Goal: Information Seeking & Learning: Learn about a topic

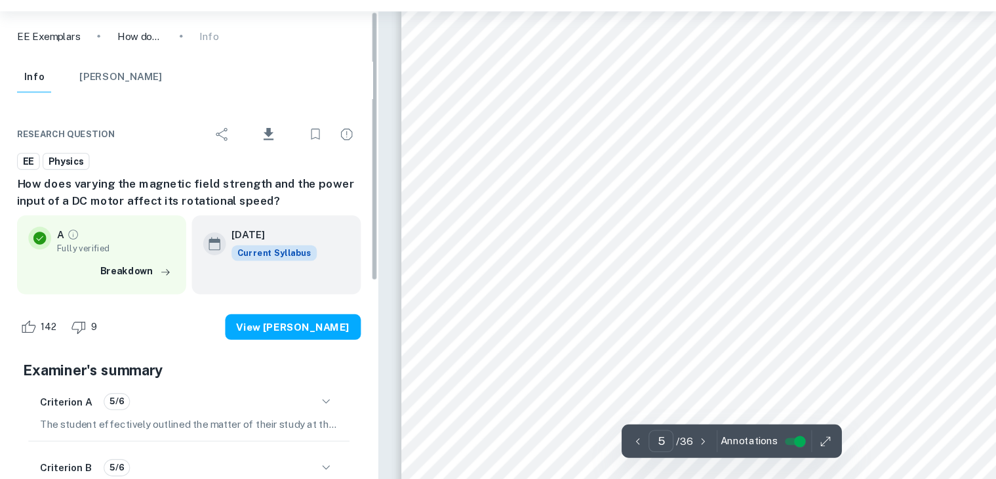
scroll to position [3788, 0]
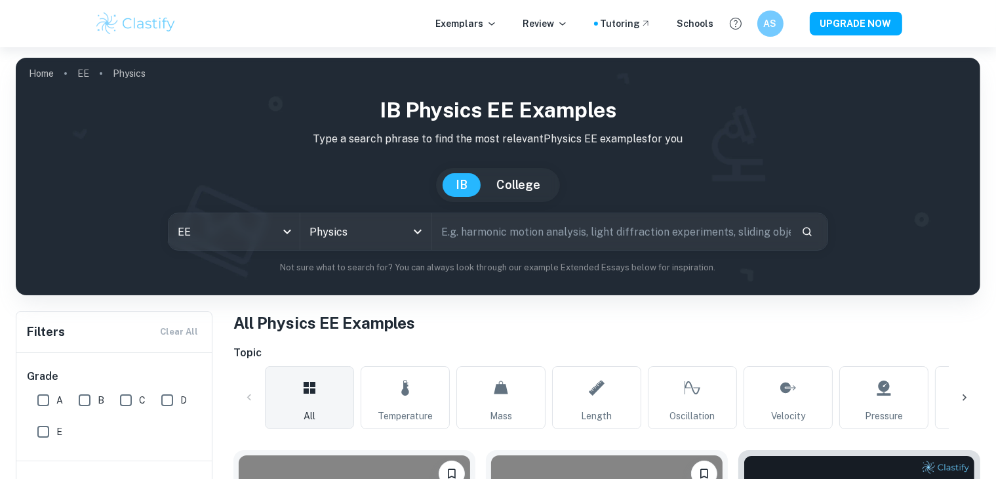
click at [487, 240] on input "text" at bounding box center [611, 231] width 359 height 37
paste input "To what extent does the viscosity of lubricants applied inside a narrow vertica…"
type input "To what extent does the viscosity of lubricants applied inside a narrow vertica…"
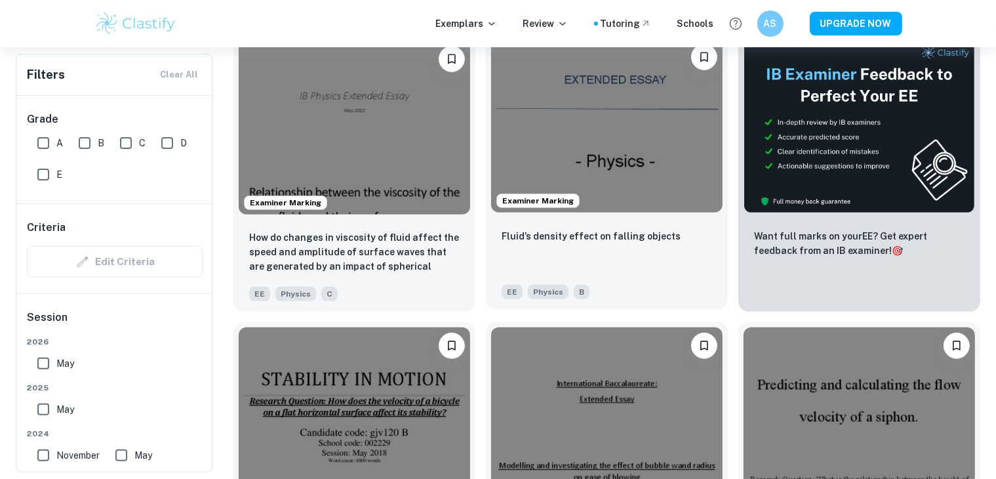
scroll to position [417, 0]
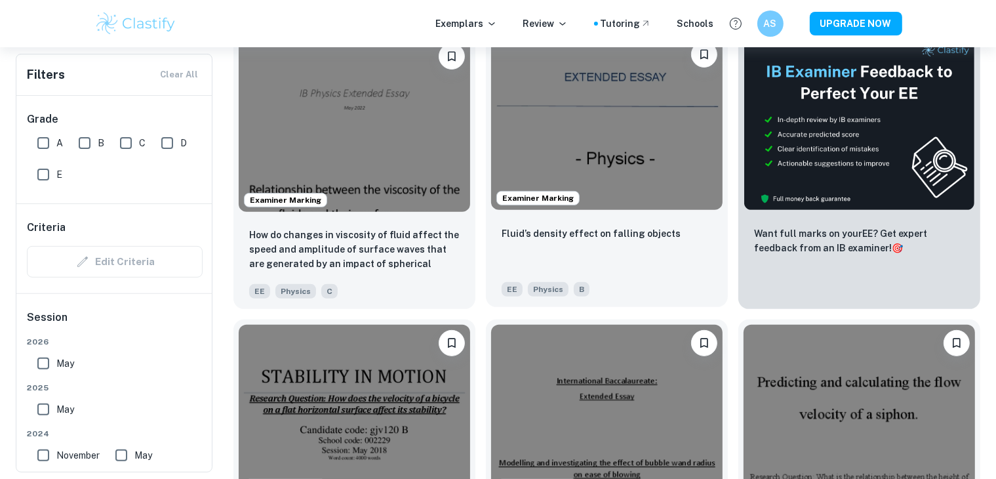
click at [606, 144] on img at bounding box center [607, 123] width 232 height 174
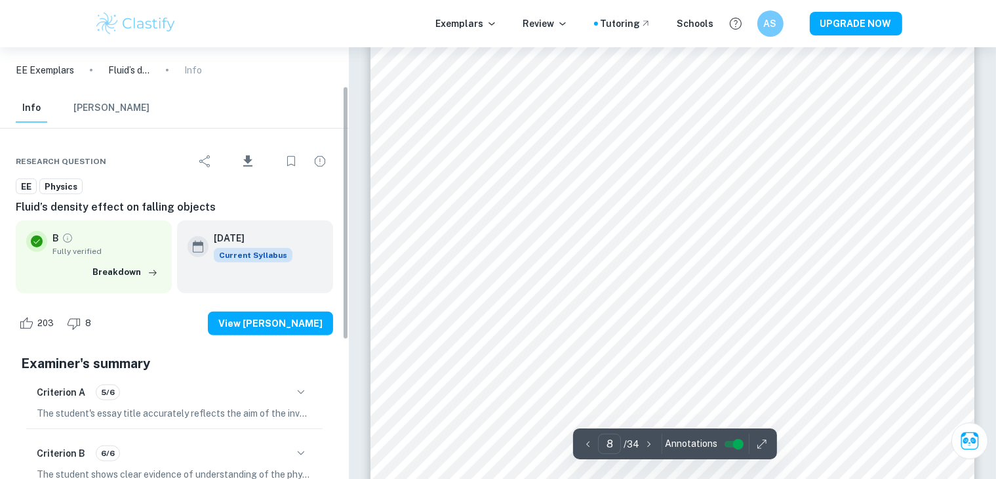
scroll to position [66, 0]
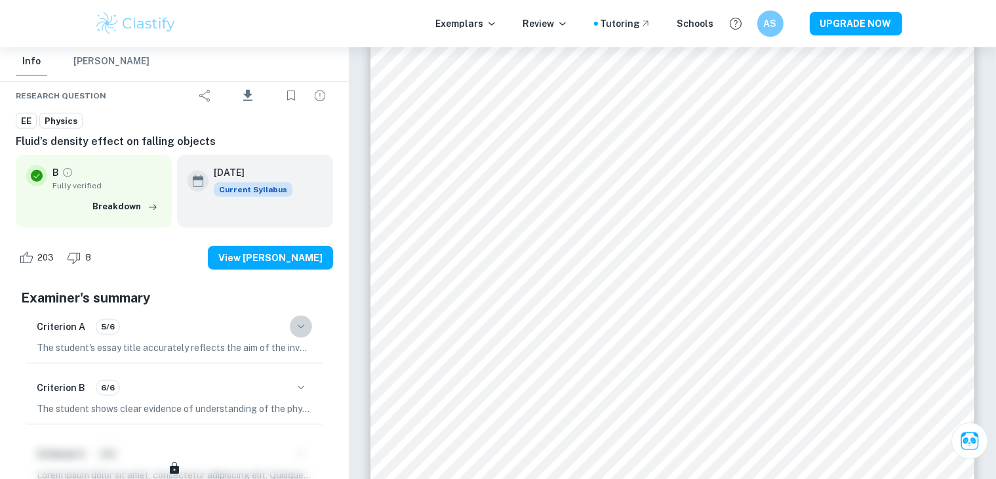
click at [301, 330] on icon "button" at bounding box center [301, 327] width 16 height 16
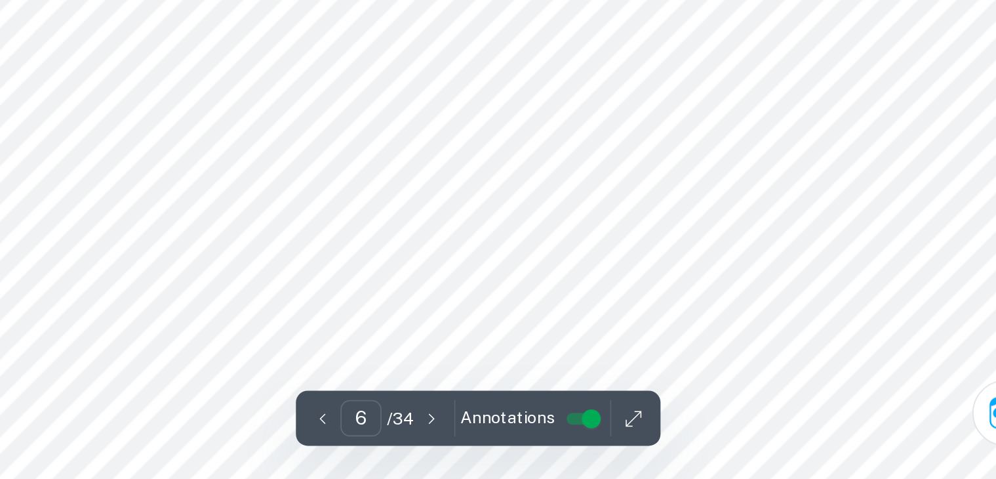
scroll to position [4344, 0]
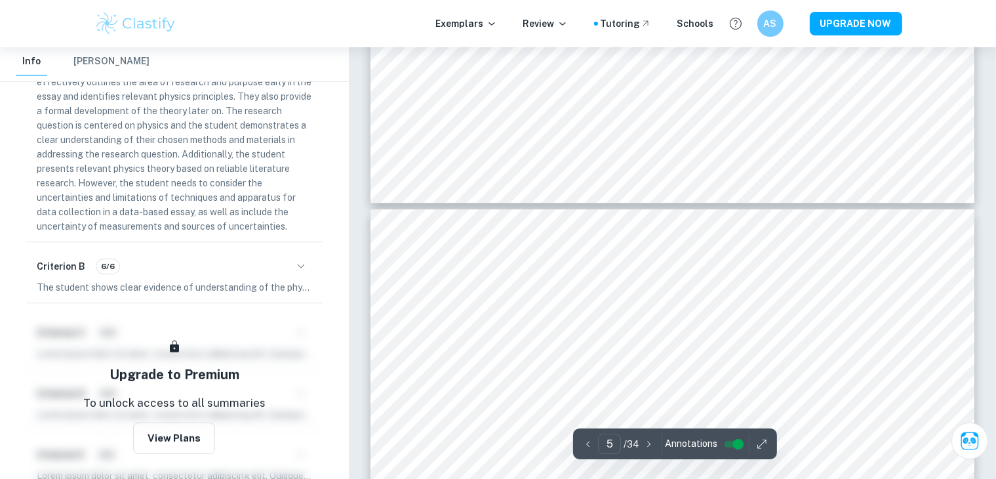
type input "6"
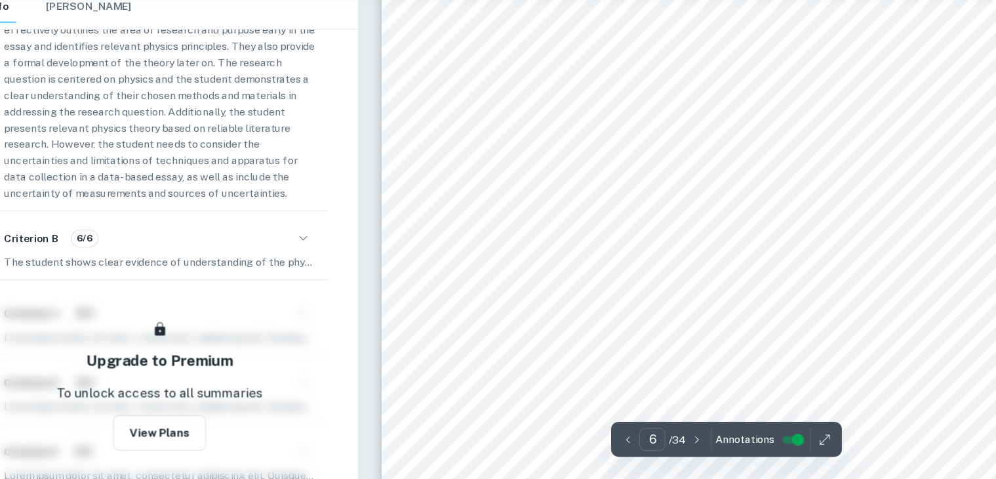
scroll to position [4305, 0]
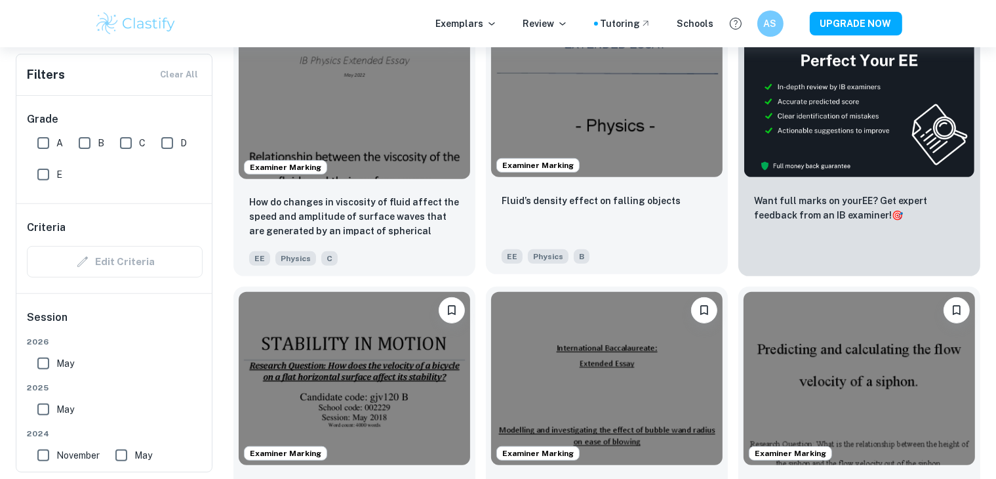
scroll to position [436, 0]
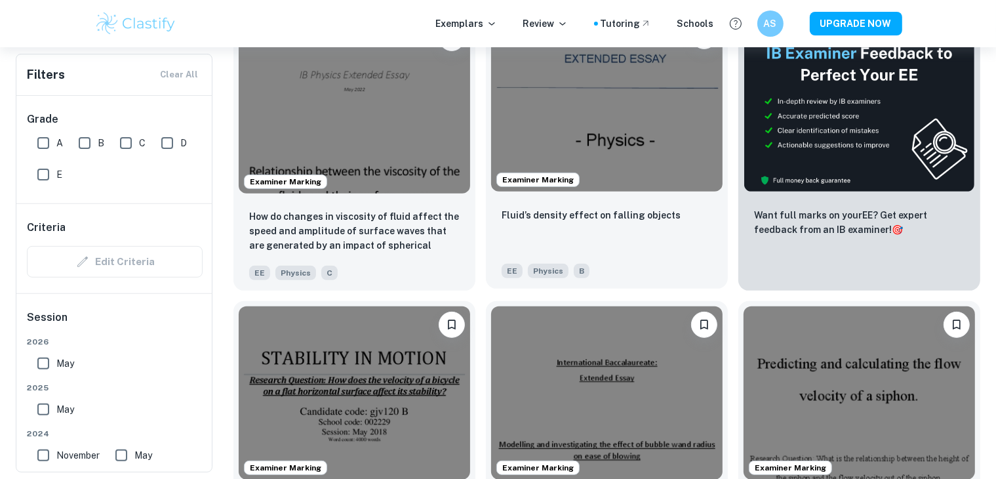
click at [603, 155] on img at bounding box center [607, 105] width 232 height 174
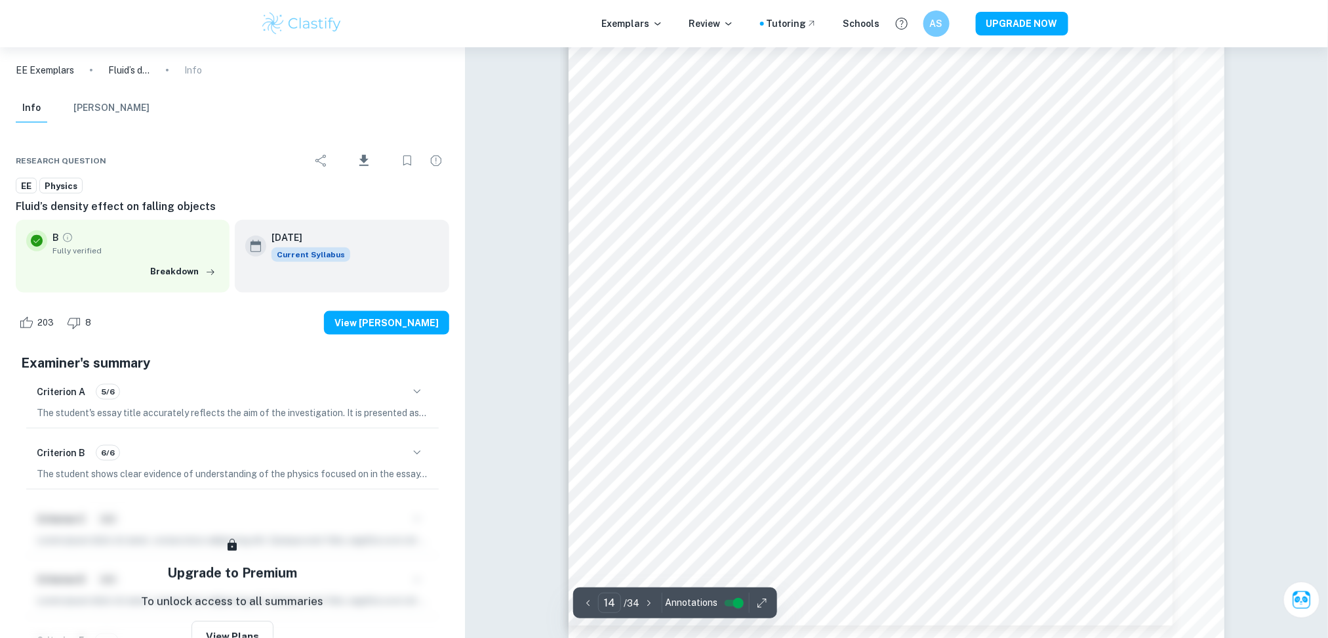
scroll to position [11637, 0]
type input "6"
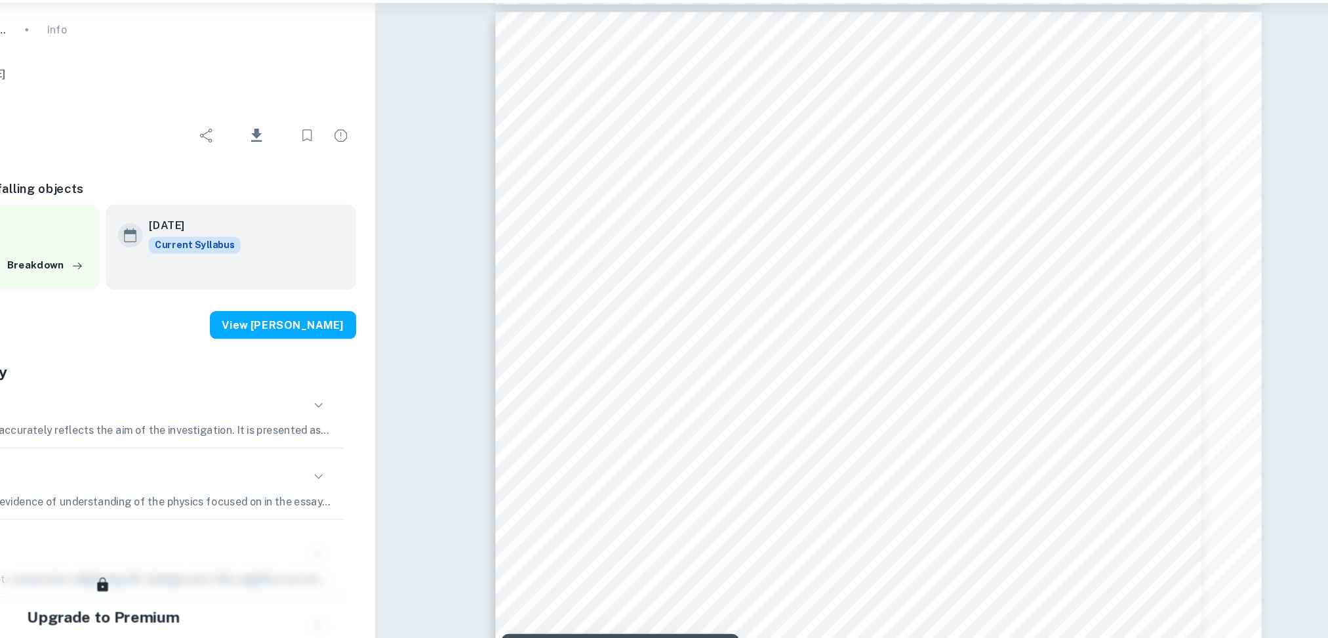
scroll to position [4476, 0]
